Goal: Task Accomplishment & Management: Complete application form

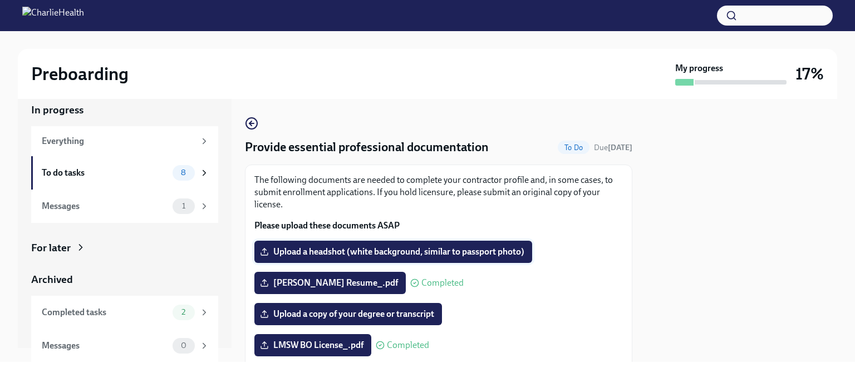
click at [310, 244] on label "Upload a headshot (white background, similar to passport photo)" at bounding box center [393, 252] width 278 height 22
click at [0, 0] on input "Upload a headshot (white background, similar to passport photo)" at bounding box center [0, 0] width 0 height 0
click at [302, 251] on span "Upload a headshot (white background, similar to passport photo)" at bounding box center [393, 251] width 262 height 11
click at [0, 0] on input "Upload a headshot (white background, similar to passport photo)" at bounding box center [0, 0] width 0 height 0
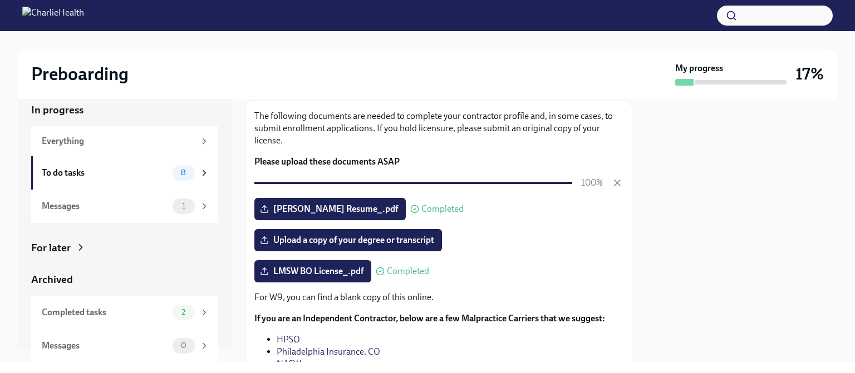
scroll to position [63, 0]
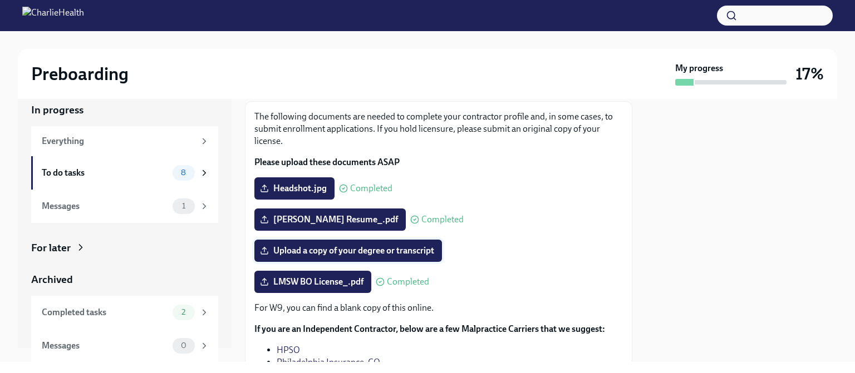
click at [300, 242] on label "Upload a copy of your degree or transcript" at bounding box center [347, 251] width 187 height 22
click at [0, 0] on input "Upload a copy of your degree or transcript" at bounding box center [0, 0] width 0 height 0
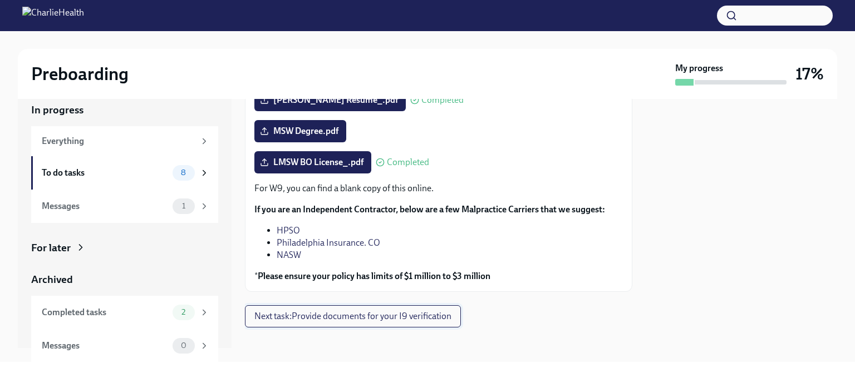
click at [396, 313] on span "Next task : Provide documents for your I9 verification" at bounding box center [352, 316] width 197 height 11
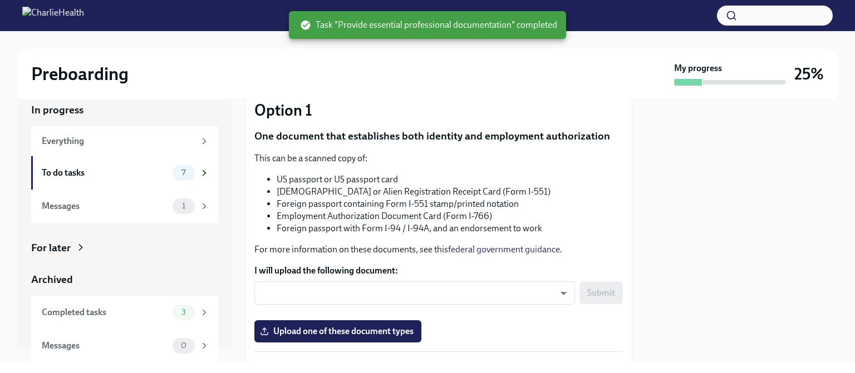
scroll to position [106, 0]
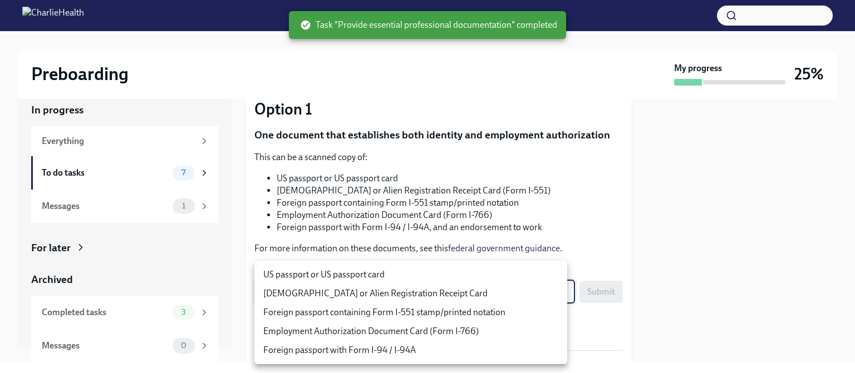
click at [392, 300] on body "Preboarding My progress 25% In progress Everything To do tasks 7 Messages 1 For…" at bounding box center [427, 186] width 855 height 373
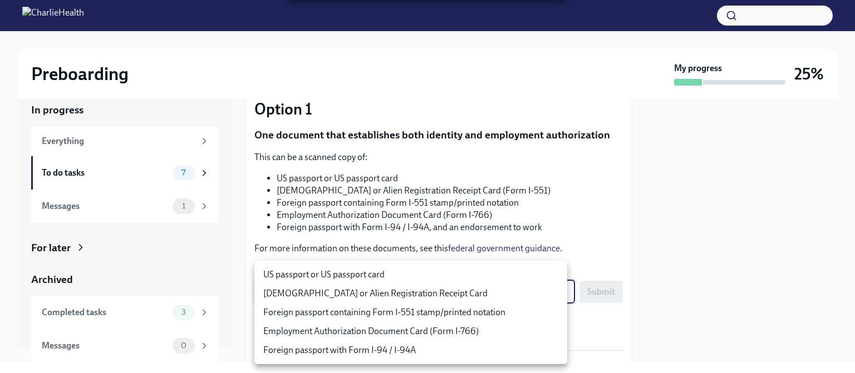
click at [418, 246] on div at bounding box center [427, 186] width 855 height 373
click at [391, 288] on body "Preboarding My progress 25% In progress Everything To do tasks 7 Messages 1 For…" at bounding box center [427, 186] width 855 height 373
click at [368, 275] on li "US passport or US passport card" at bounding box center [410, 274] width 313 height 19
type input "KnYOjnC8x"
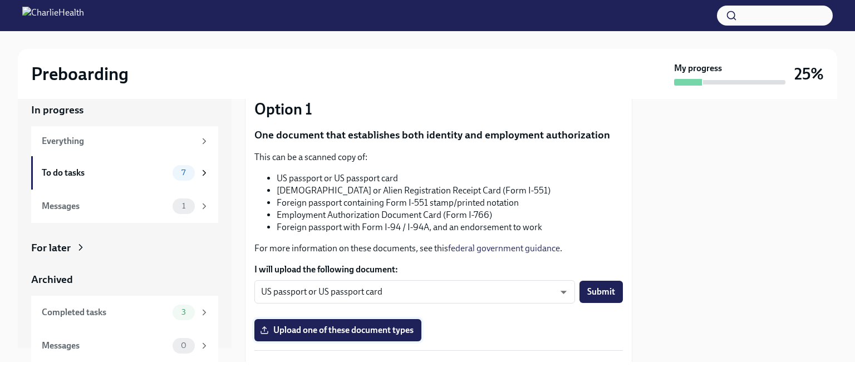
click at [354, 328] on span "Upload one of these document types" at bounding box center [337, 330] width 151 height 11
click at [0, 0] on input "Upload one of these document types" at bounding box center [0, 0] width 0 height 0
click at [384, 329] on span "Upload one of these document types" at bounding box center [337, 330] width 151 height 11
click at [0, 0] on input "Upload one of these document types" at bounding box center [0, 0] width 0 height 0
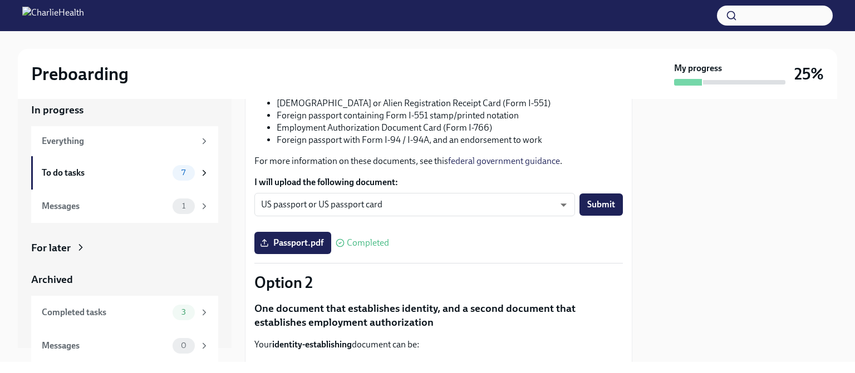
scroll to position [191, 0]
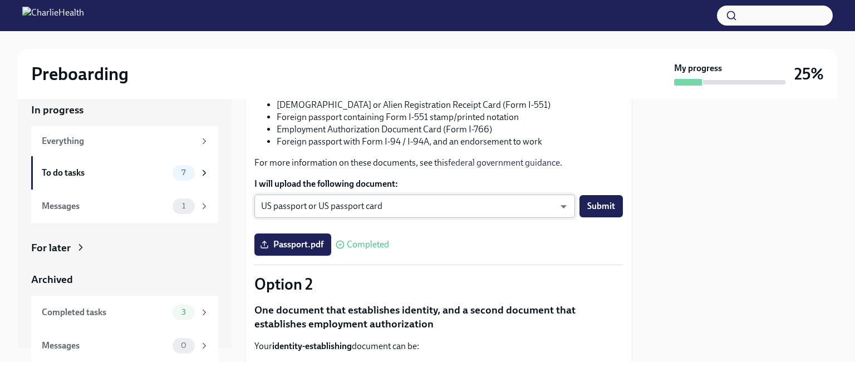
click at [362, 215] on body "Preboarding My progress 25% In progress Everything To do tasks 7 Messages 1 For…" at bounding box center [427, 186] width 855 height 373
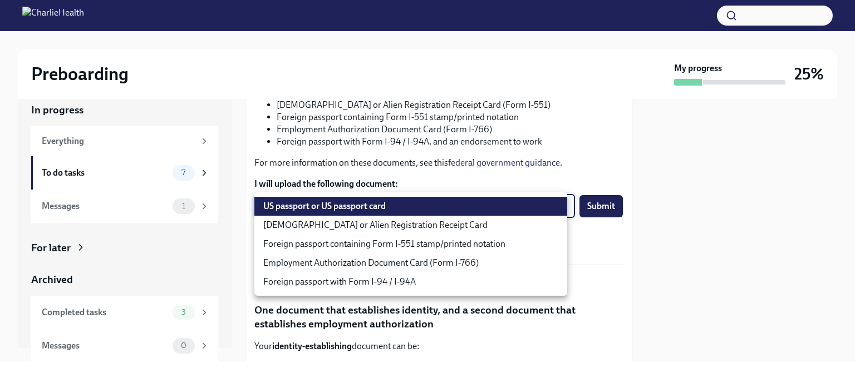
click at [423, 135] on div at bounding box center [427, 186] width 855 height 373
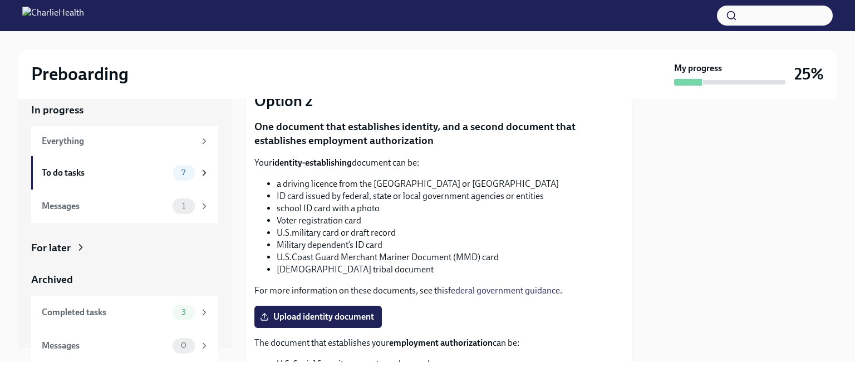
scroll to position [422, 0]
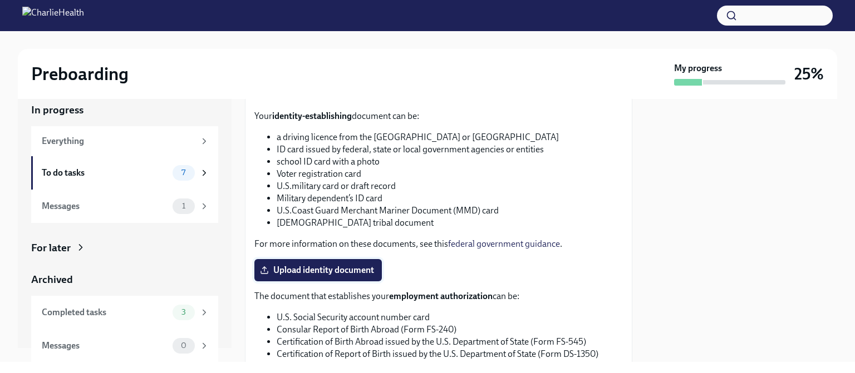
click at [292, 276] on label "Upload identity document" at bounding box center [317, 270] width 127 height 22
click at [0, 0] on input "Upload identity document" at bounding box center [0, 0] width 0 height 0
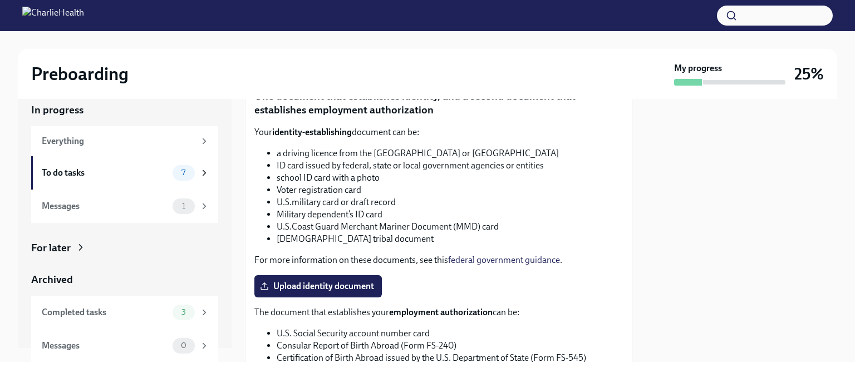
scroll to position [405, 0]
click at [322, 297] on label "Upload identity document" at bounding box center [317, 287] width 127 height 22
click at [0, 0] on input "Upload identity document" at bounding box center [0, 0] width 0 height 0
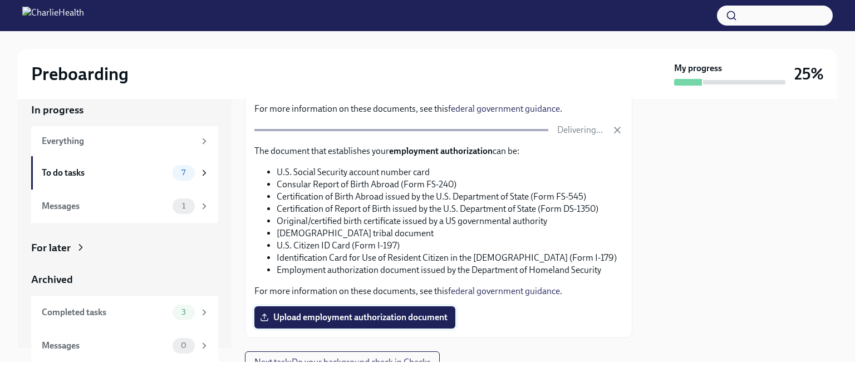
scroll to position [556, 0]
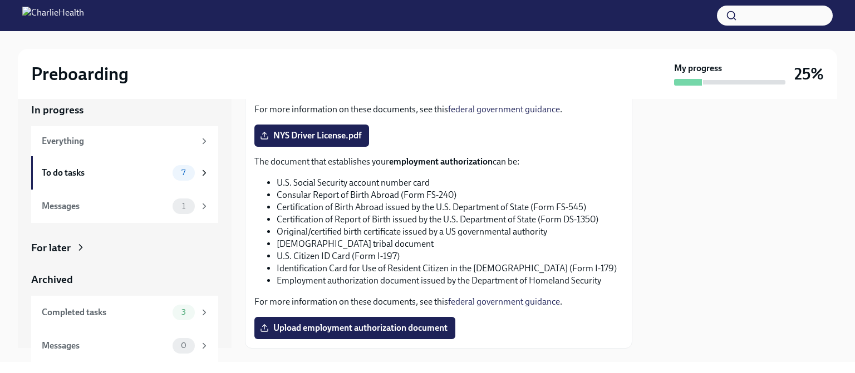
click at [335, 324] on span "Upload employment authorization document" at bounding box center [354, 328] width 185 height 11
click at [0, 0] on input "Upload employment authorization document" at bounding box center [0, 0] width 0 height 0
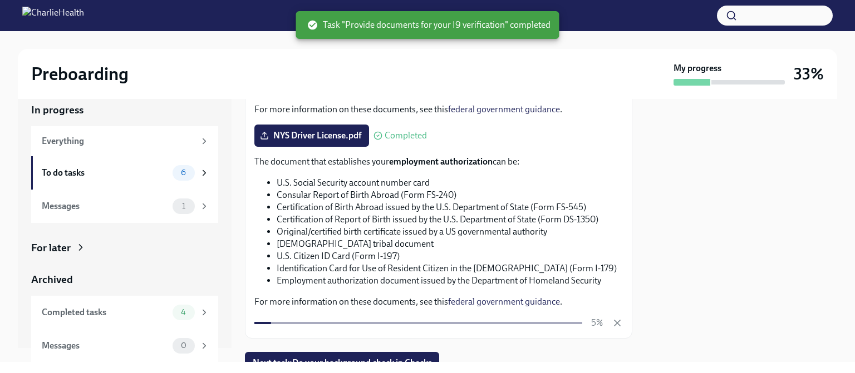
scroll to position [603, 0]
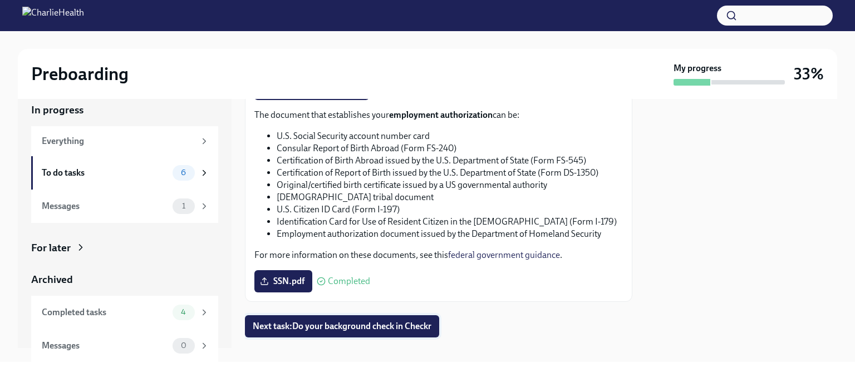
click at [372, 328] on span "Next task : Do your background check in Checkr" at bounding box center [342, 326] width 179 height 11
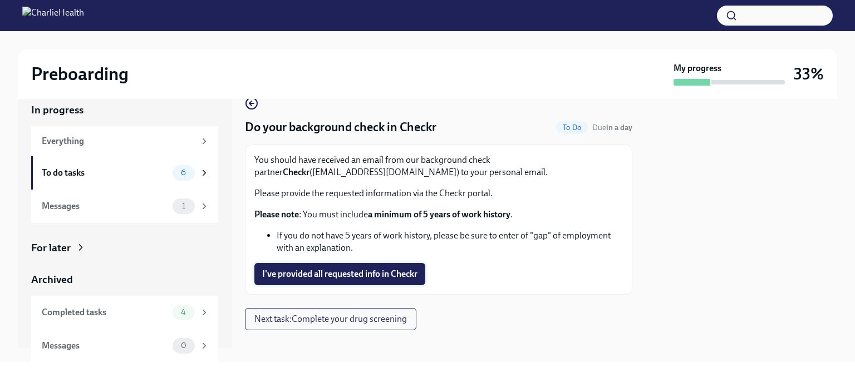
scroll to position [22, 0]
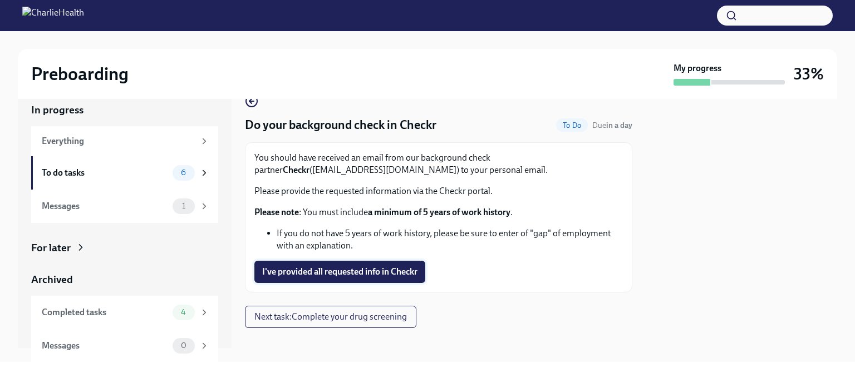
click at [398, 279] on button "I've provided all requested info in Checkr" at bounding box center [339, 272] width 171 height 22
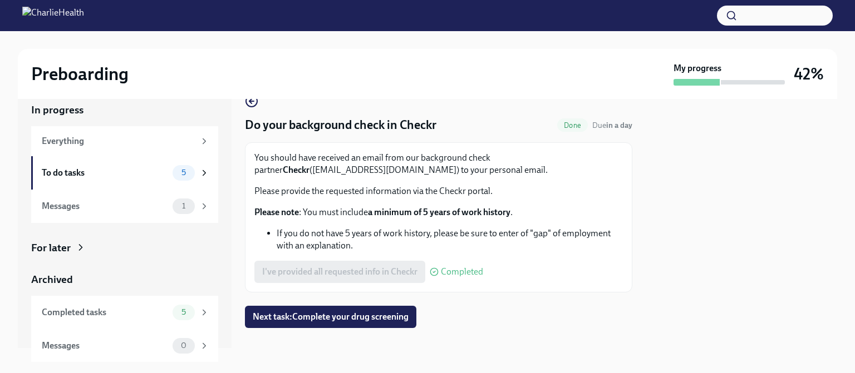
drag, startPoint x: 325, startPoint y: 320, endPoint x: 288, endPoint y: 320, distance: 37.8
click at [288, 320] on span "Next task : Complete your drug screening" at bounding box center [331, 317] width 156 height 11
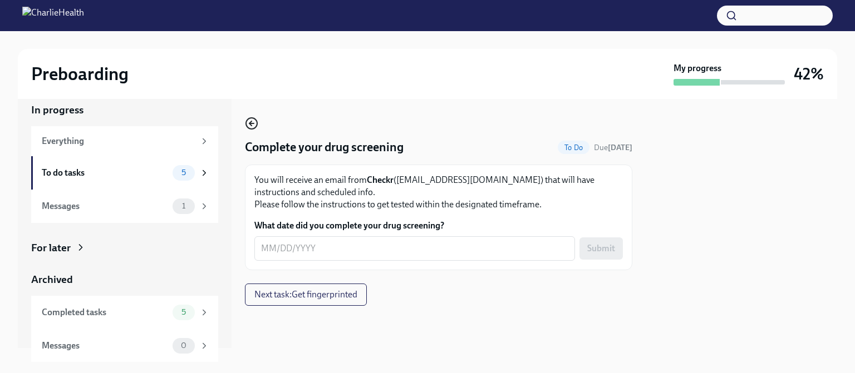
click at [253, 124] on icon "button" at bounding box center [251, 123] width 13 height 13
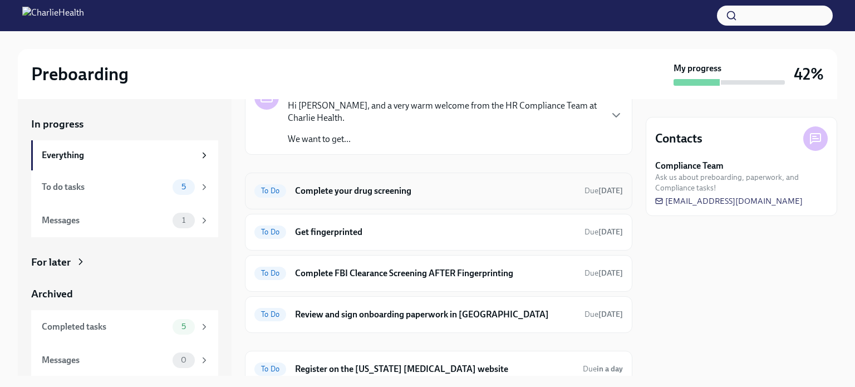
scroll to position [48, 0]
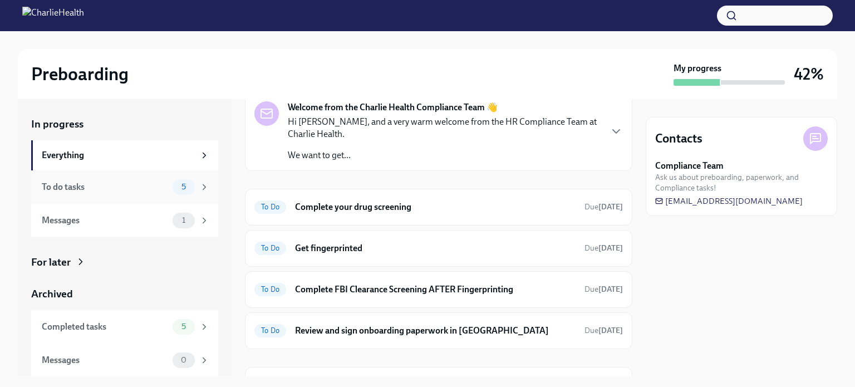
click at [131, 195] on div "To do tasks 5" at bounding box center [124, 186] width 187 height 33
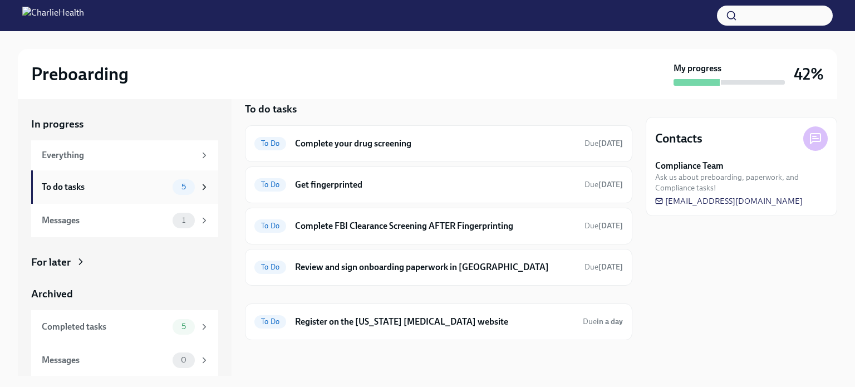
scroll to position [13, 0]
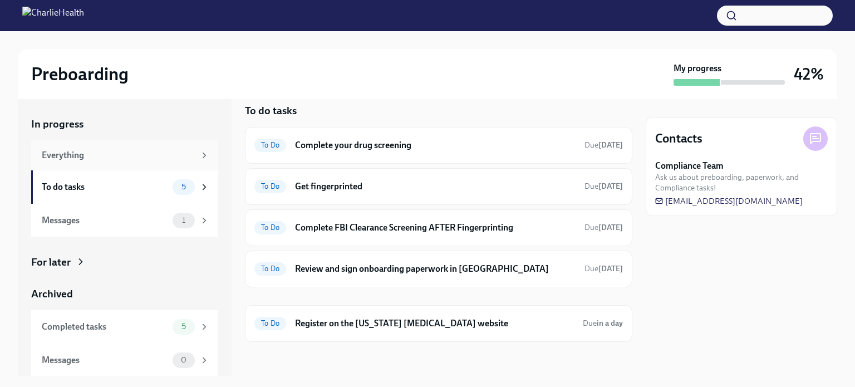
click at [137, 156] on div "Everything" at bounding box center [118, 155] width 153 height 12
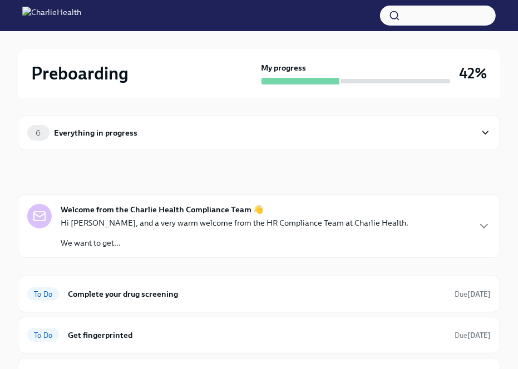
click at [104, 55] on div "Preboarding My progress 42%" at bounding box center [259, 73] width 482 height 49
